Goal: Task Accomplishment & Management: Manage account settings

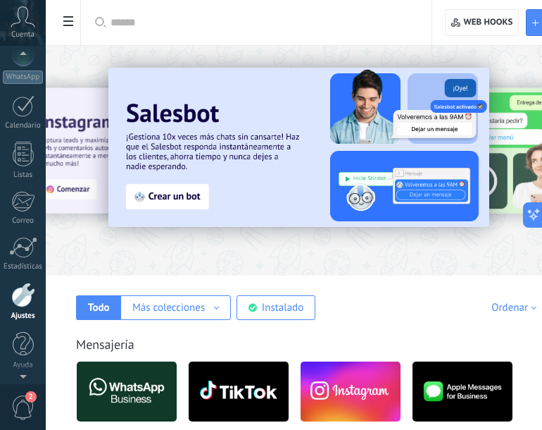
scroll to position [135, 0]
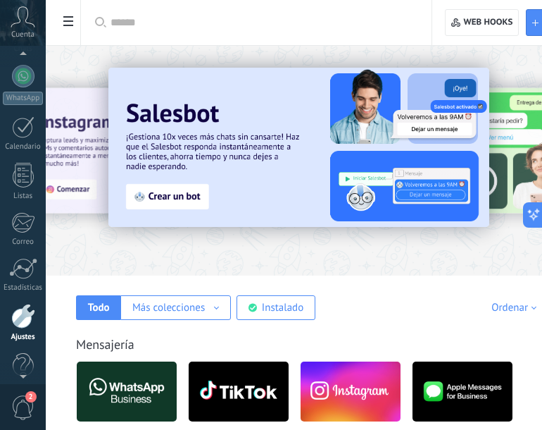
click at [27, 80] on div at bounding box center [23, 76] width 23 height 23
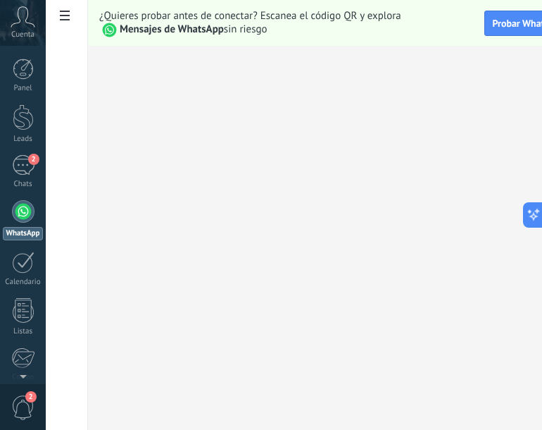
click at [25, 168] on div "2" at bounding box center [23, 165] width 23 height 20
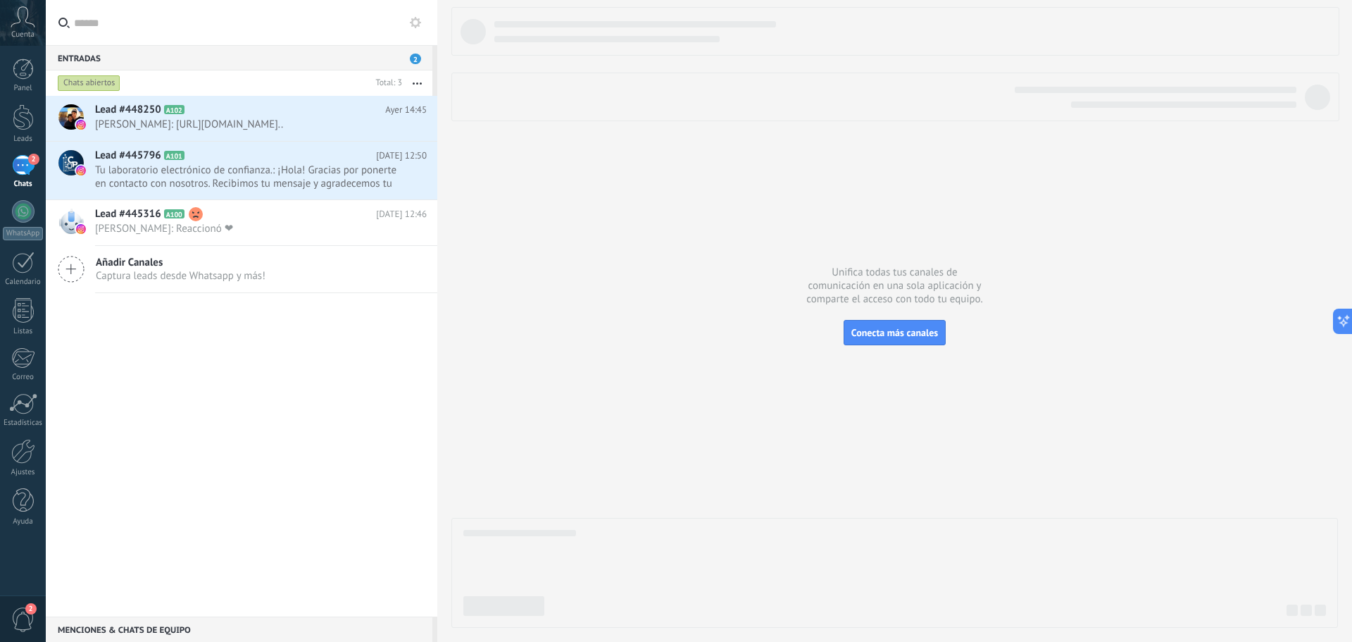
click at [11, 32] on span "Cuenta" at bounding box center [22, 34] width 23 height 9
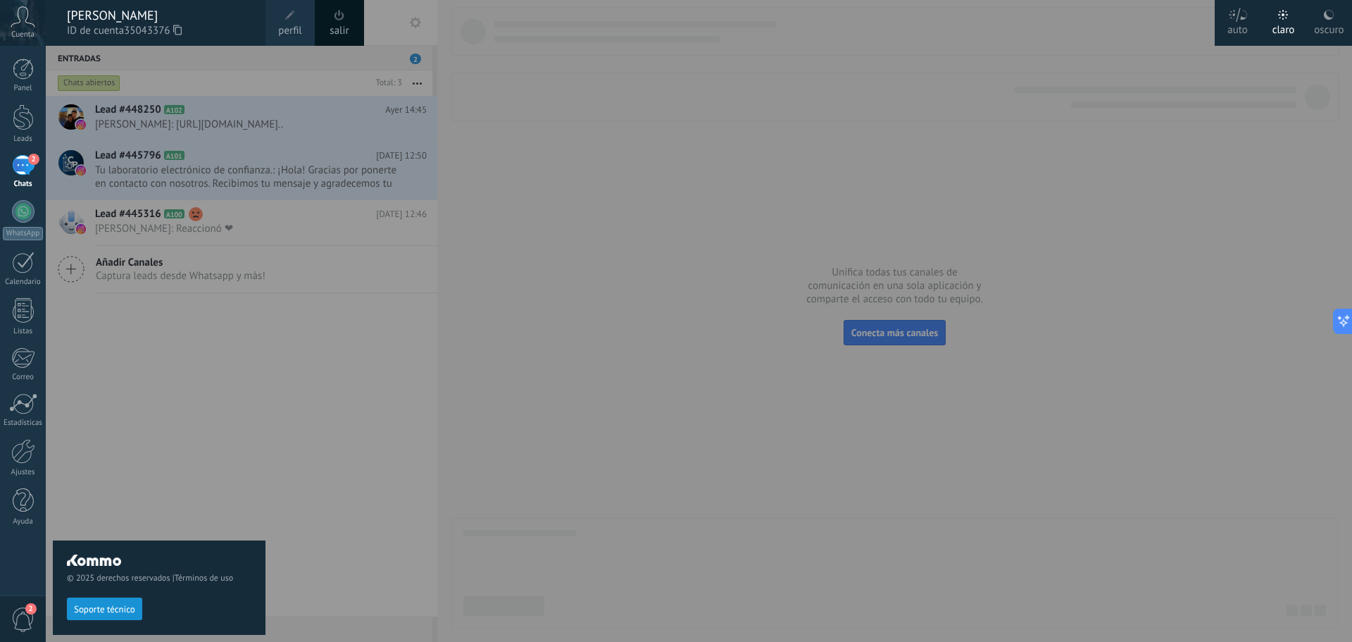
click at [287, 18] on span at bounding box center [290, 16] width 10 height 10
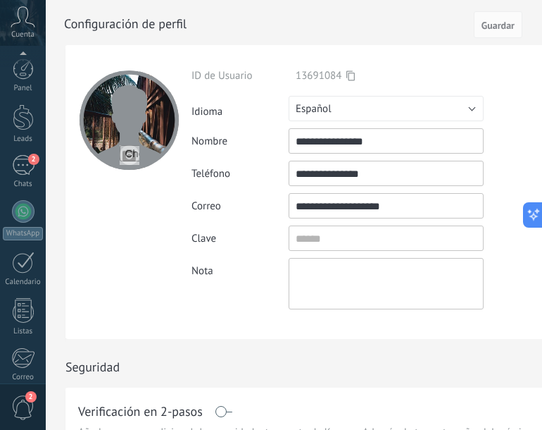
scroll to position [156, 0]
